Goal: Information Seeking & Learning: Learn about a topic

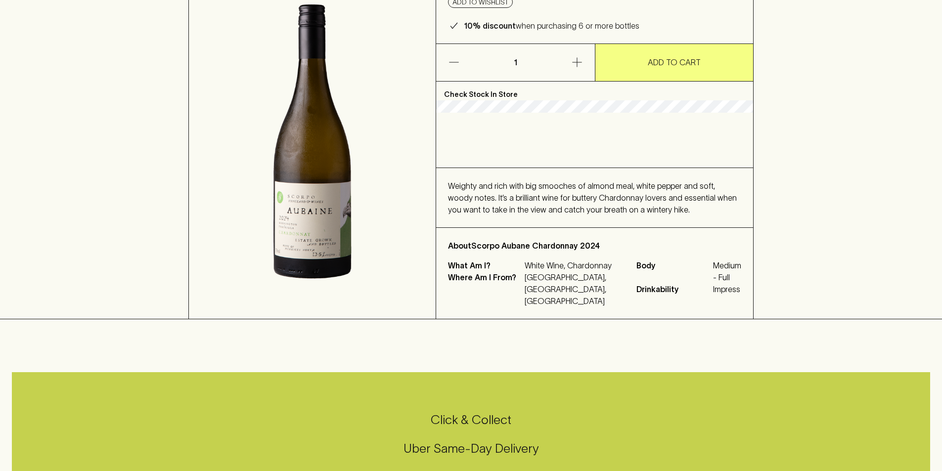
scroll to position [148, 0]
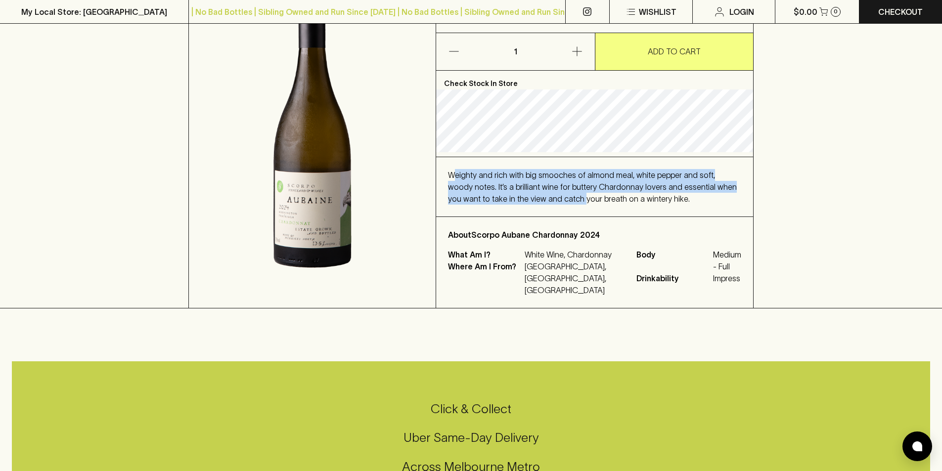
drag, startPoint x: 454, startPoint y: 187, endPoint x: 551, endPoint y: 209, distance: 99.5
click at [551, 203] on span "Weighty and rich with big smooches of almond meal, white pepper and soft, woody…" at bounding box center [592, 187] width 289 height 33
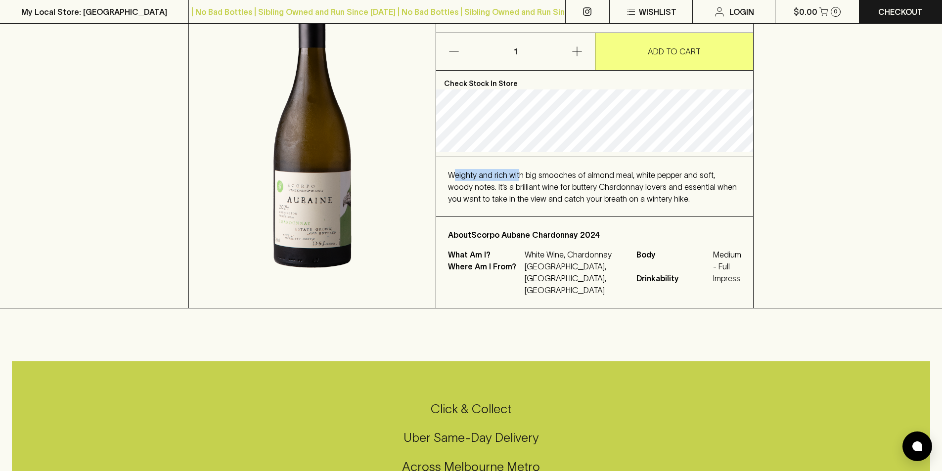
drag, startPoint x: 457, startPoint y: 185, endPoint x: 570, endPoint y: 190, distance: 112.9
click at [570, 190] on span "Weighty and rich with big smooches of almond meal, white pepper and soft, woody…" at bounding box center [592, 187] width 289 height 33
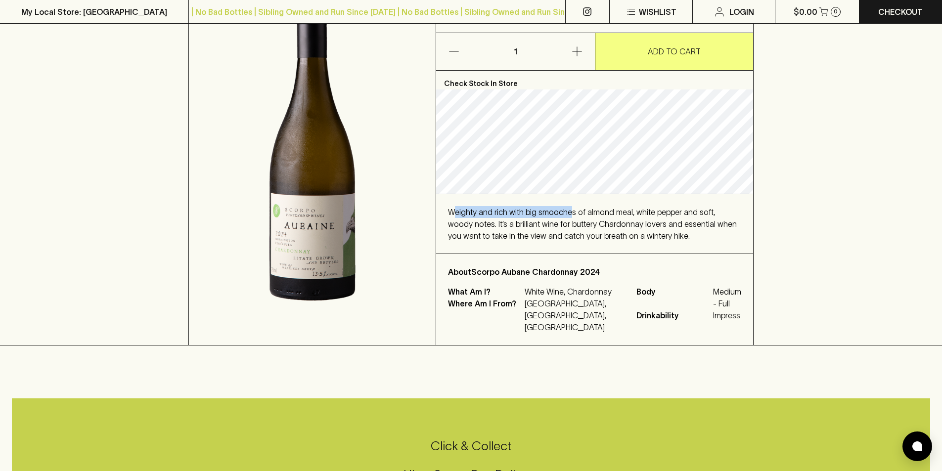
click at [546, 216] on span "Weighty and rich with big smooches of almond meal, white pepper and soft, woody…" at bounding box center [592, 224] width 289 height 33
click at [607, 210] on span "Weighty and rich with big smooches of almond meal, white pepper and soft, woody…" at bounding box center [592, 224] width 289 height 33
drag, startPoint x: 484, startPoint y: 225, endPoint x: 595, endPoint y: 229, distance: 111.9
click at [573, 228] on div "Weighty and rich with big smooches of almond meal, white pepper and soft, woody…" at bounding box center [594, 224] width 293 height 36
click at [595, 229] on div "Weighty and rich with big smooches of almond meal, white pepper and soft, woody…" at bounding box center [594, 224] width 293 height 36
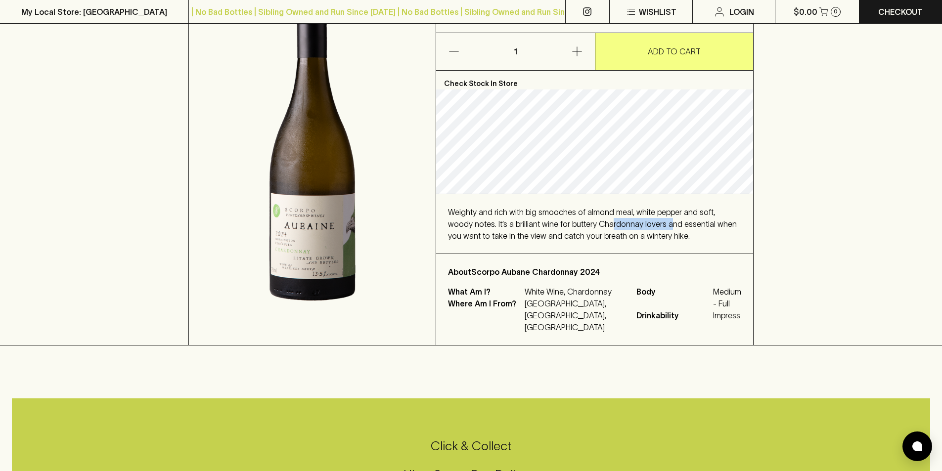
drag, startPoint x: 581, startPoint y: 225, endPoint x: 641, endPoint y: 225, distance: 60.3
click at [641, 225] on span "Weighty and rich with big smooches of almond meal, white pepper and soft, woody…" at bounding box center [592, 224] width 289 height 33
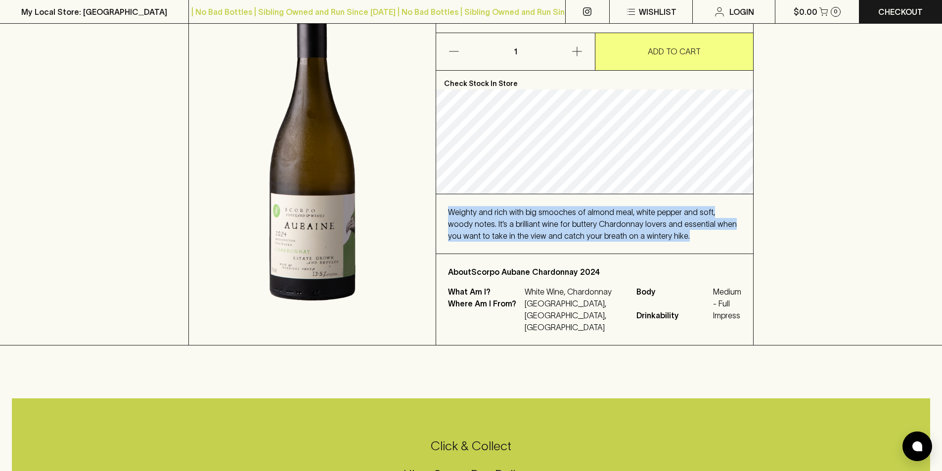
drag, startPoint x: 660, startPoint y: 238, endPoint x: 444, endPoint y: 205, distance: 218.7
click at [444, 205] on div "Weighty and rich with big smooches of almond meal, white pepper and soft, woody…" at bounding box center [594, 223] width 317 height 59
click at [483, 221] on span "Weighty and rich with big smooches of almond meal, white pepper and soft, woody…" at bounding box center [592, 224] width 289 height 33
drag, startPoint x: 676, startPoint y: 236, endPoint x: 443, endPoint y: 203, distance: 234.8
click at [443, 203] on div "Weighty and rich with big smooches of almond meal, white pepper and soft, woody…" at bounding box center [594, 223] width 317 height 59
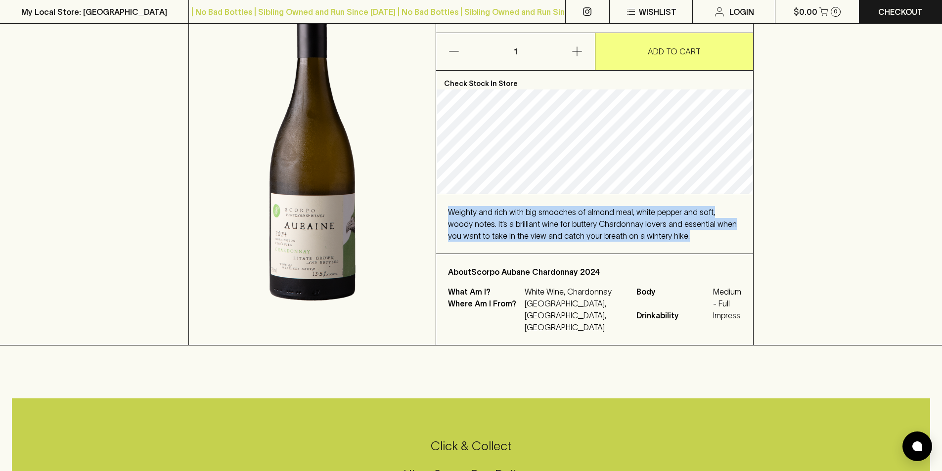
click at [484, 222] on span "Weighty and rich with big smooches of almond meal, white pepper and soft, woody…" at bounding box center [592, 224] width 289 height 33
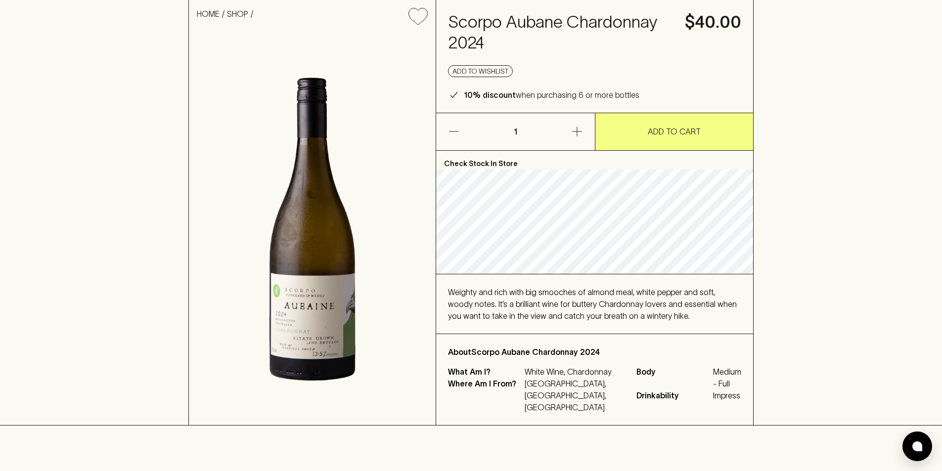
scroll to position [0, 0]
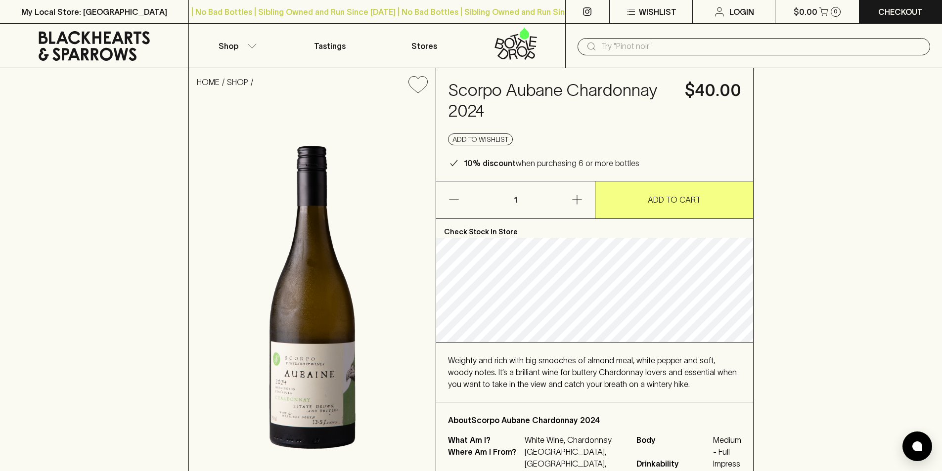
drag, startPoint x: 456, startPoint y: 86, endPoint x: 450, endPoint y: 90, distance: 7.5
click at [450, 90] on h4 "Scorpo Aubane Chardonnay 2024" at bounding box center [560, 101] width 225 height 42
click at [449, 90] on h4 "Scorpo Aubane Chardonnay 2024" at bounding box center [560, 101] width 225 height 42
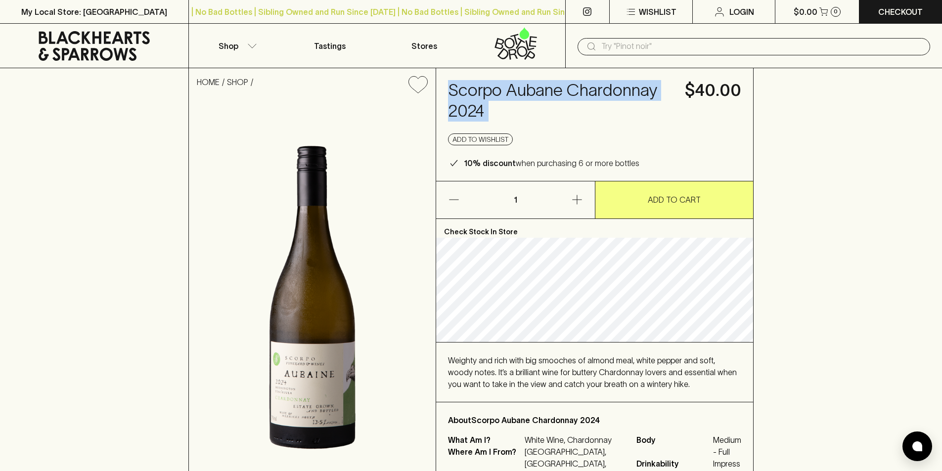
drag, startPoint x: 449, startPoint y: 90, endPoint x: 493, endPoint y: 111, distance: 49.1
click at [493, 111] on h4 "Scorpo Aubane Chardonnay 2024" at bounding box center [560, 101] width 225 height 42
